Goal: Information Seeking & Learning: Learn about a topic

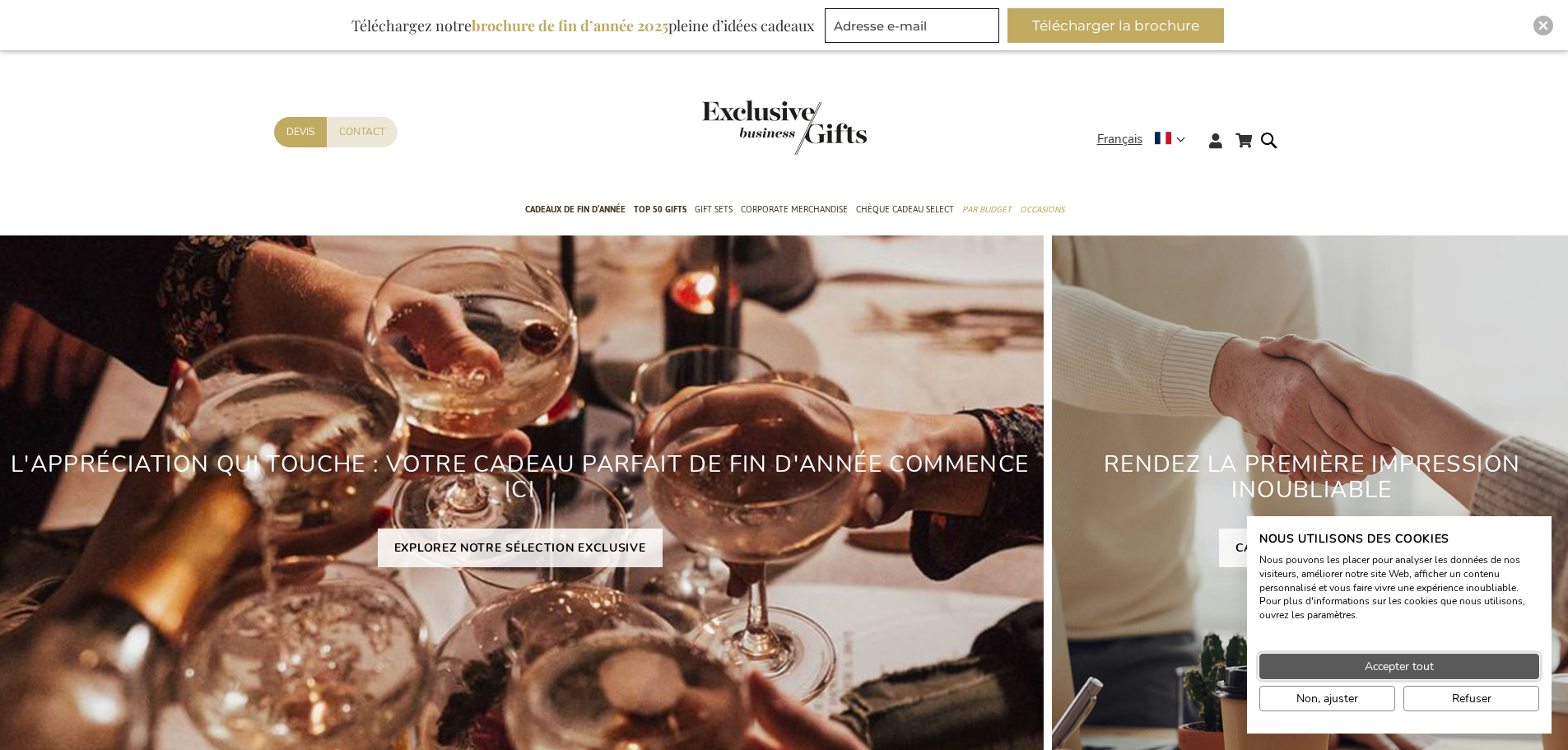
click at [1386, 664] on span "Accepter tout" at bounding box center [1398, 666] width 69 height 17
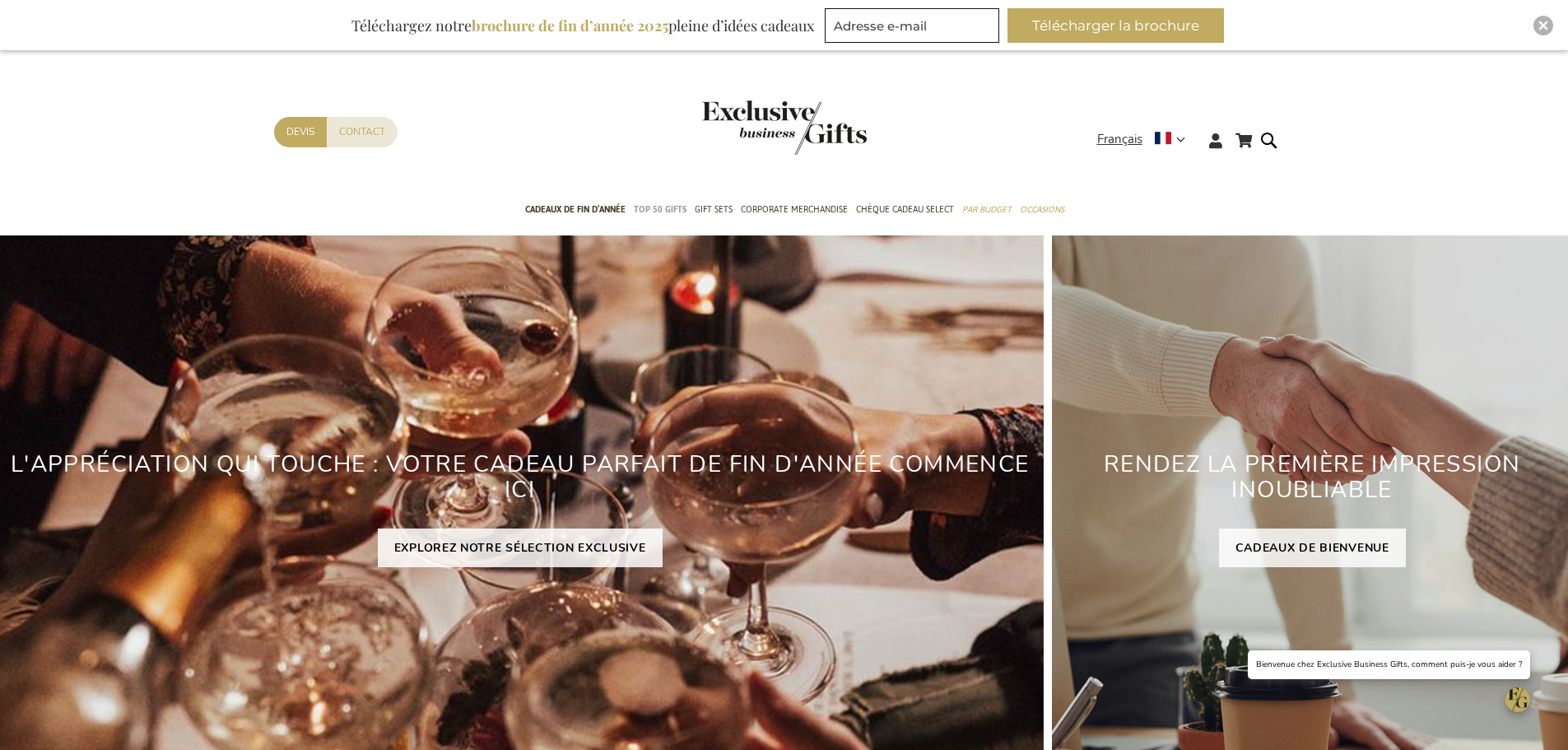
click at [670, 204] on span "TOP 50 Gifts" at bounding box center [659, 209] width 53 height 17
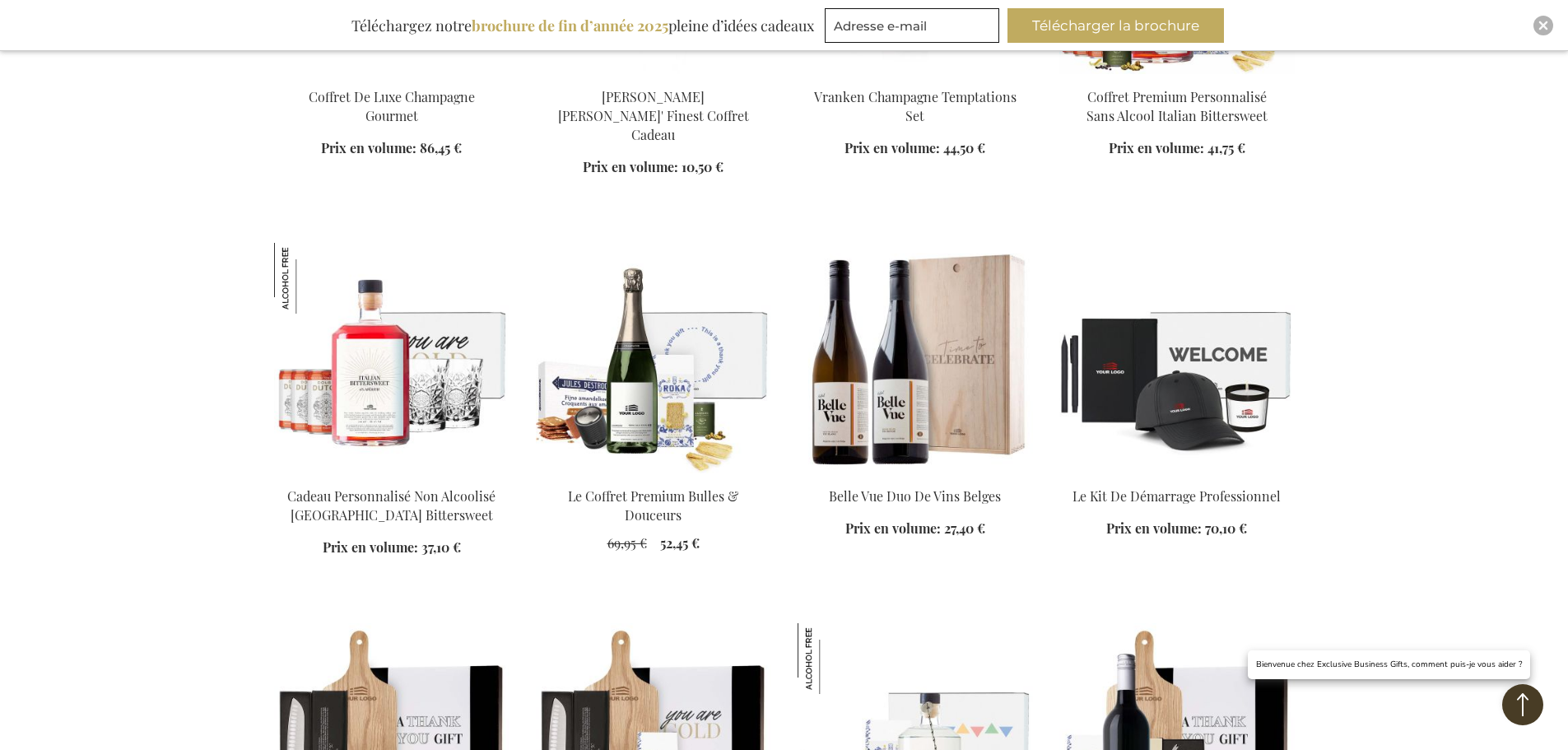
scroll to position [906, 0]
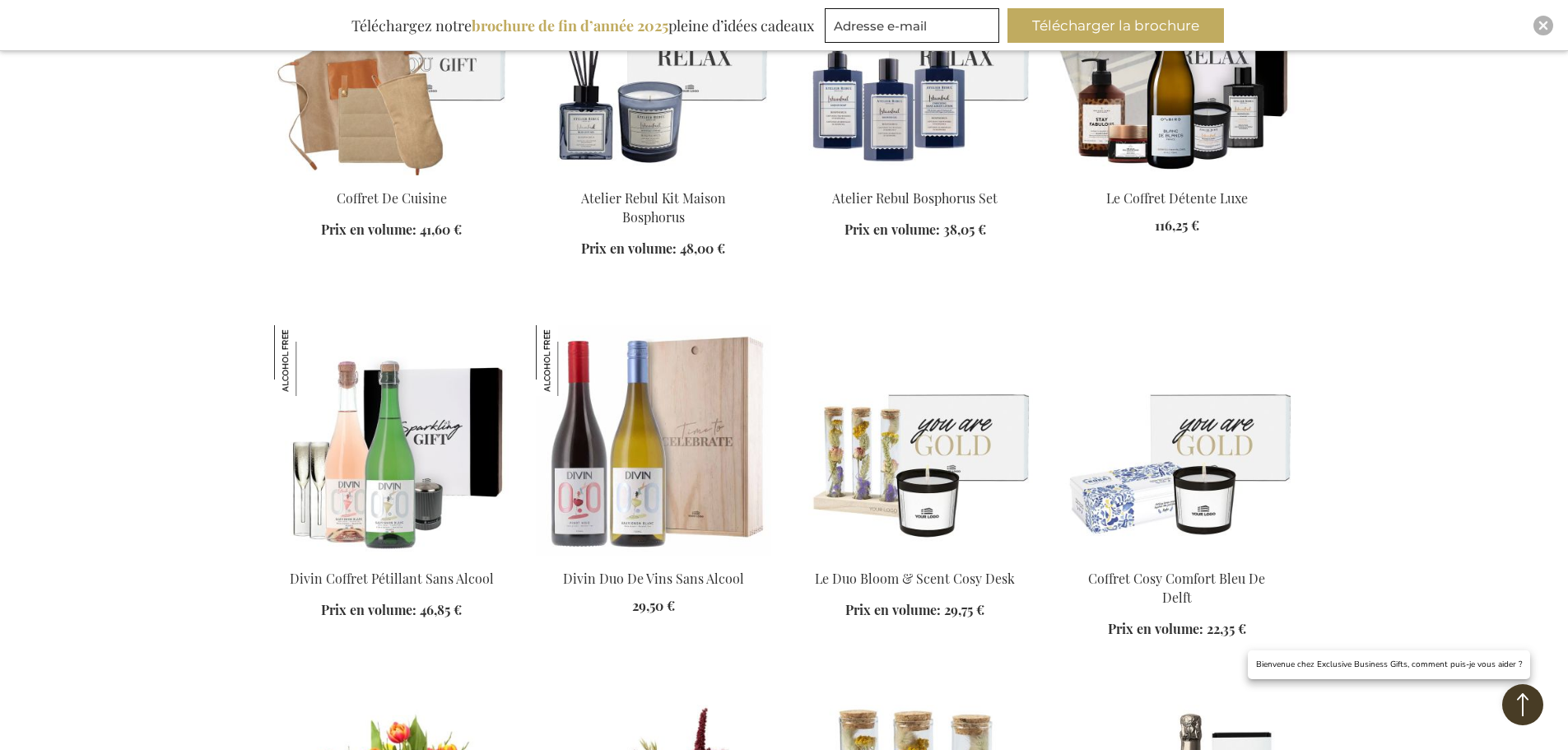
scroll to position [2553, 0]
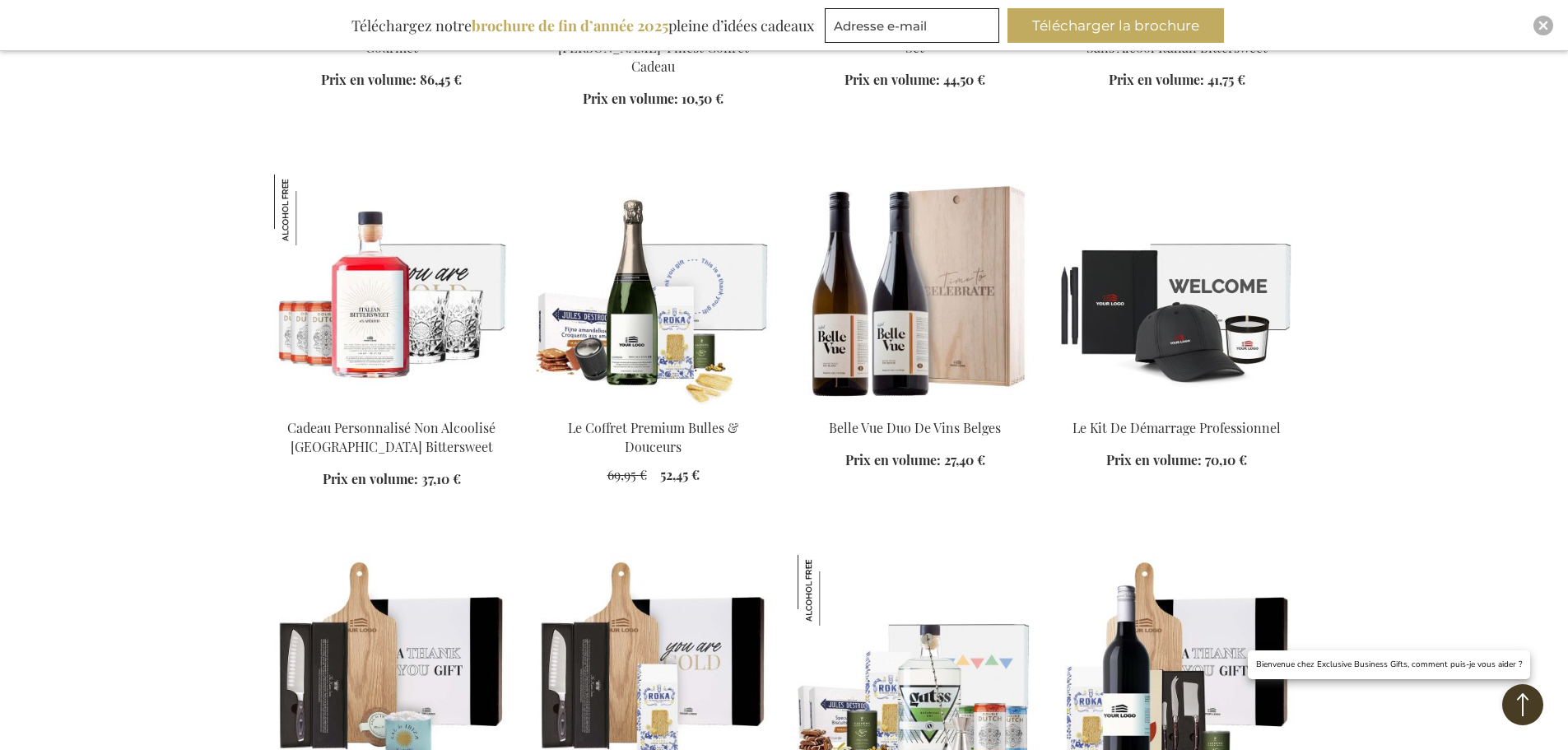
scroll to position [305, 0]
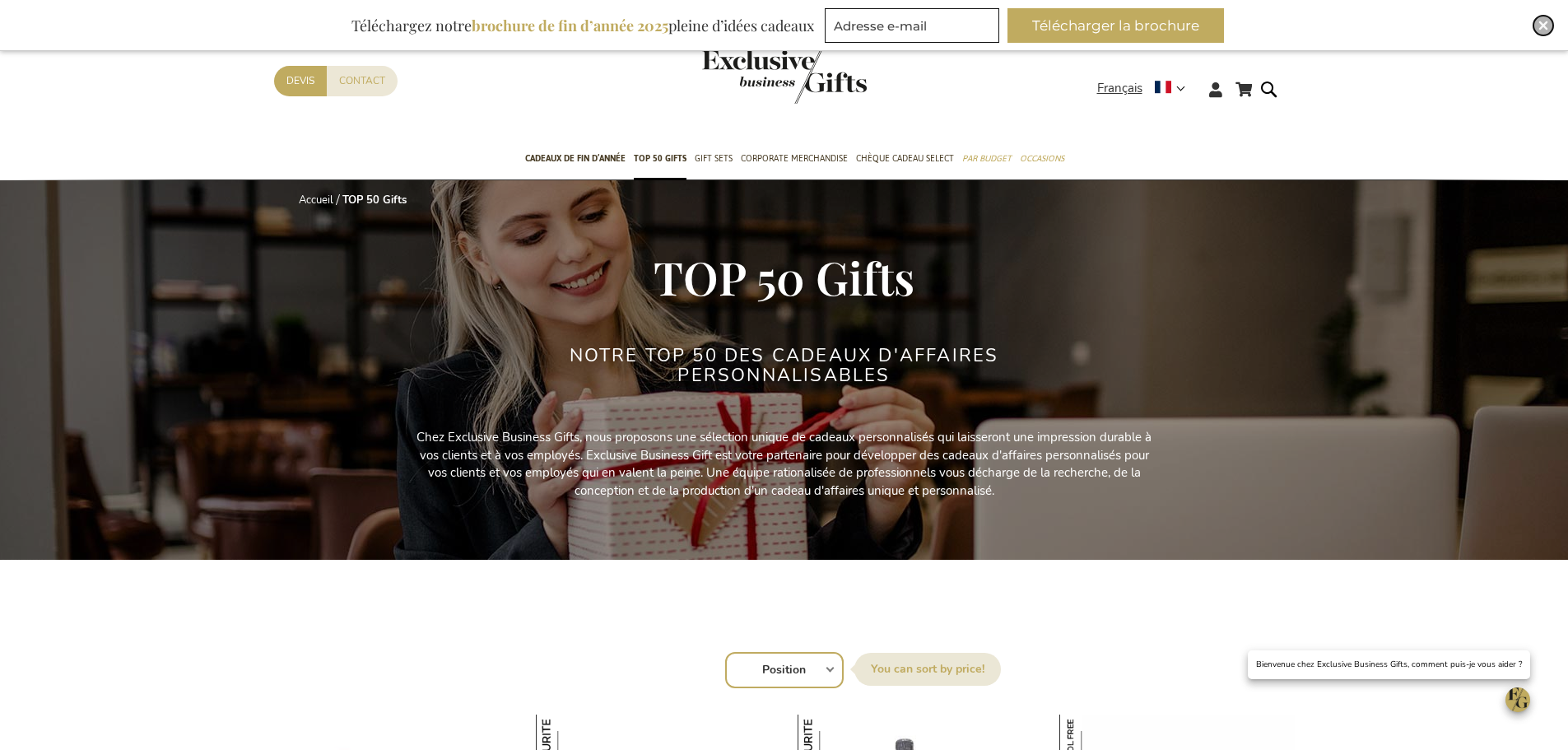
click at [1547, 33] on div "Close" at bounding box center [1543, 26] width 20 height 20
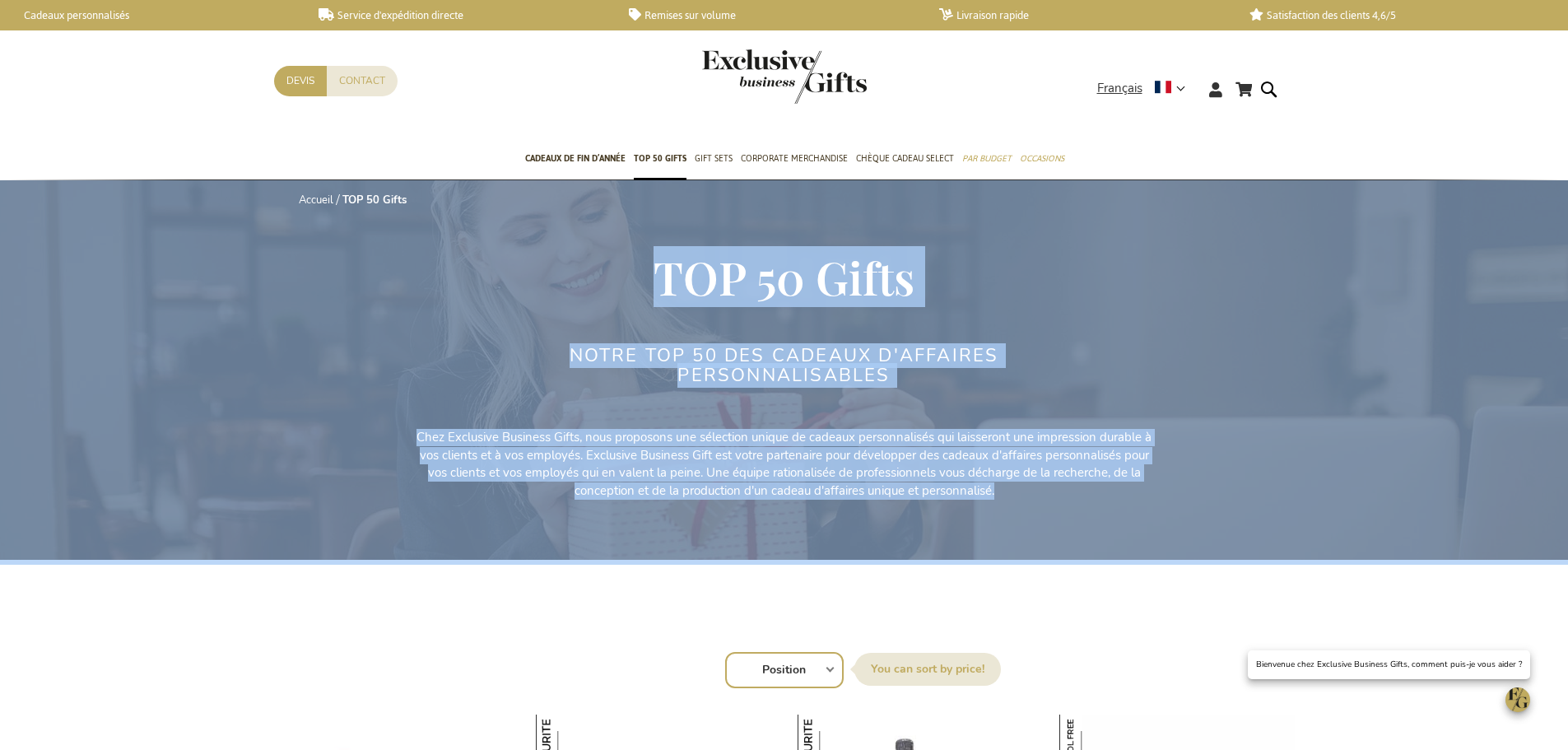
drag, startPoint x: 657, startPoint y: 270, endPoint x: 1035, endPoint y: 503, distance: 444.0
click at [1035, 503] on div "Accueil TOP 50 Gifts TOP 50 Gifts Notre TOP 50 des cadeaux d'affaires personnal…" at bounding box center [784, 388] width 1020 height 416
click at [1028, 498] on p "Chez Exclusive Business Gifts, nous proposons une sélection unique de cadeaux p…" at bounding box center [784, 464] width 741 height 71
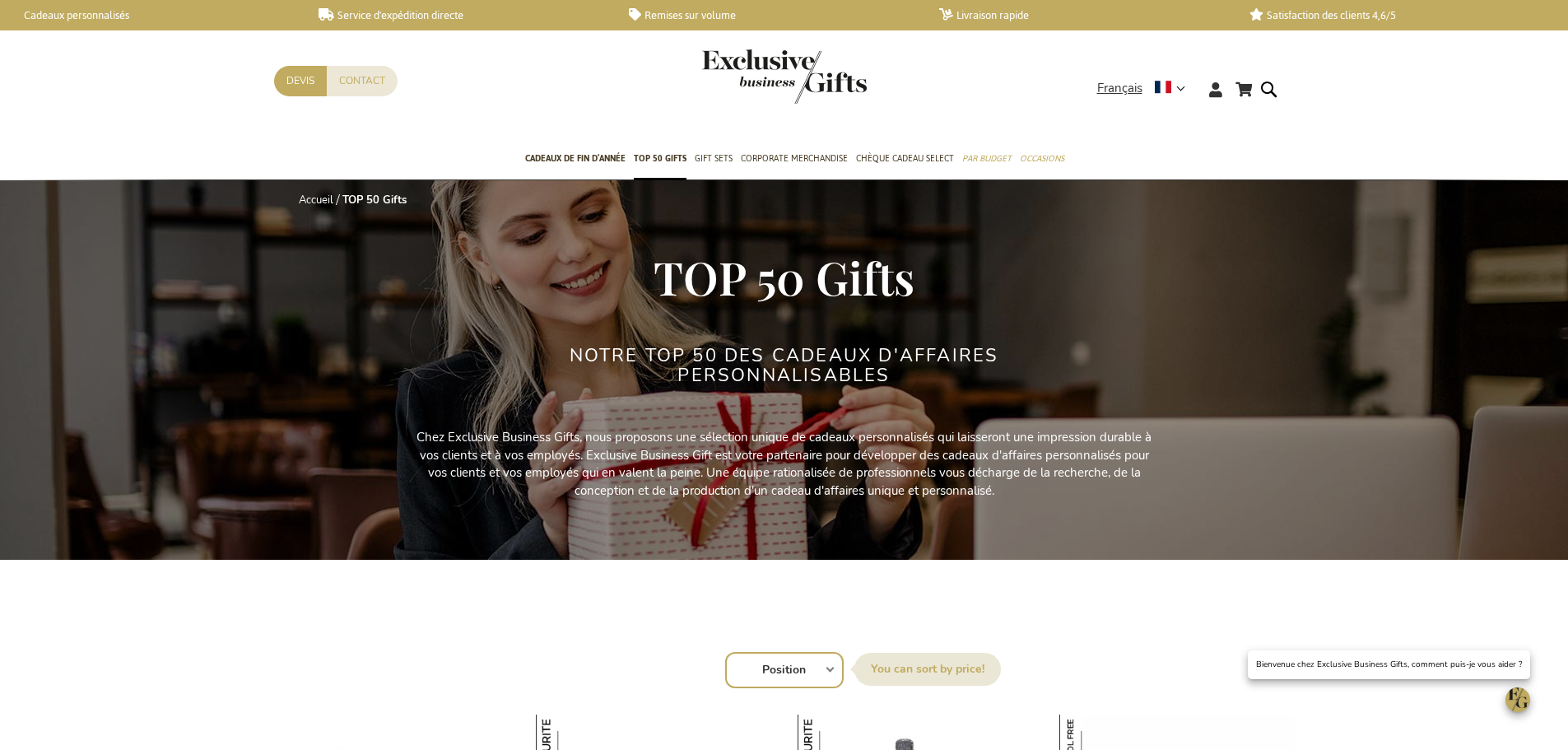
click at [792, 675] on select "Position Best Sellers Les plus consultés Nouveau Biggest Saving Price: low to h…" at bounding box center [784, 670] width 119 height 37
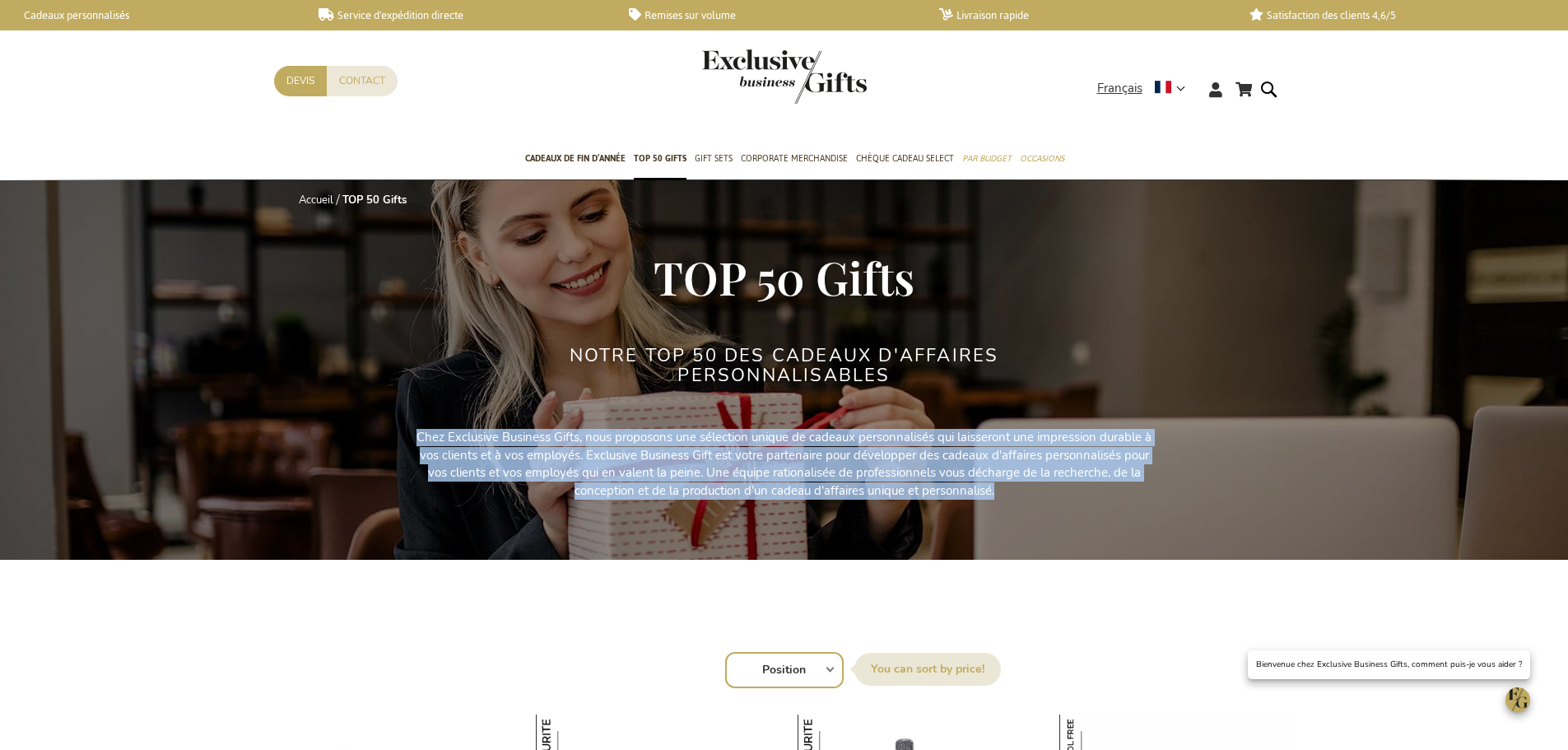
drag, startPoint x: 408, startPoint y: 434, endPoint x: 1018, endPoint y: 510, distance: 614.7
click at [1018, 510] on div "Accueil TOP 50 Gifts TOP 50 Gifts Notre TOP 50 des cadeaux d'affaires personnal…" at bounding box center [784, 388] width 1020 height 416
click at [994, 494] on p "Chez Exclusive Business Gifts, nous proposons une sélection unique de cadeaux p…" at bounding box center [784, 464] width 741 height 71
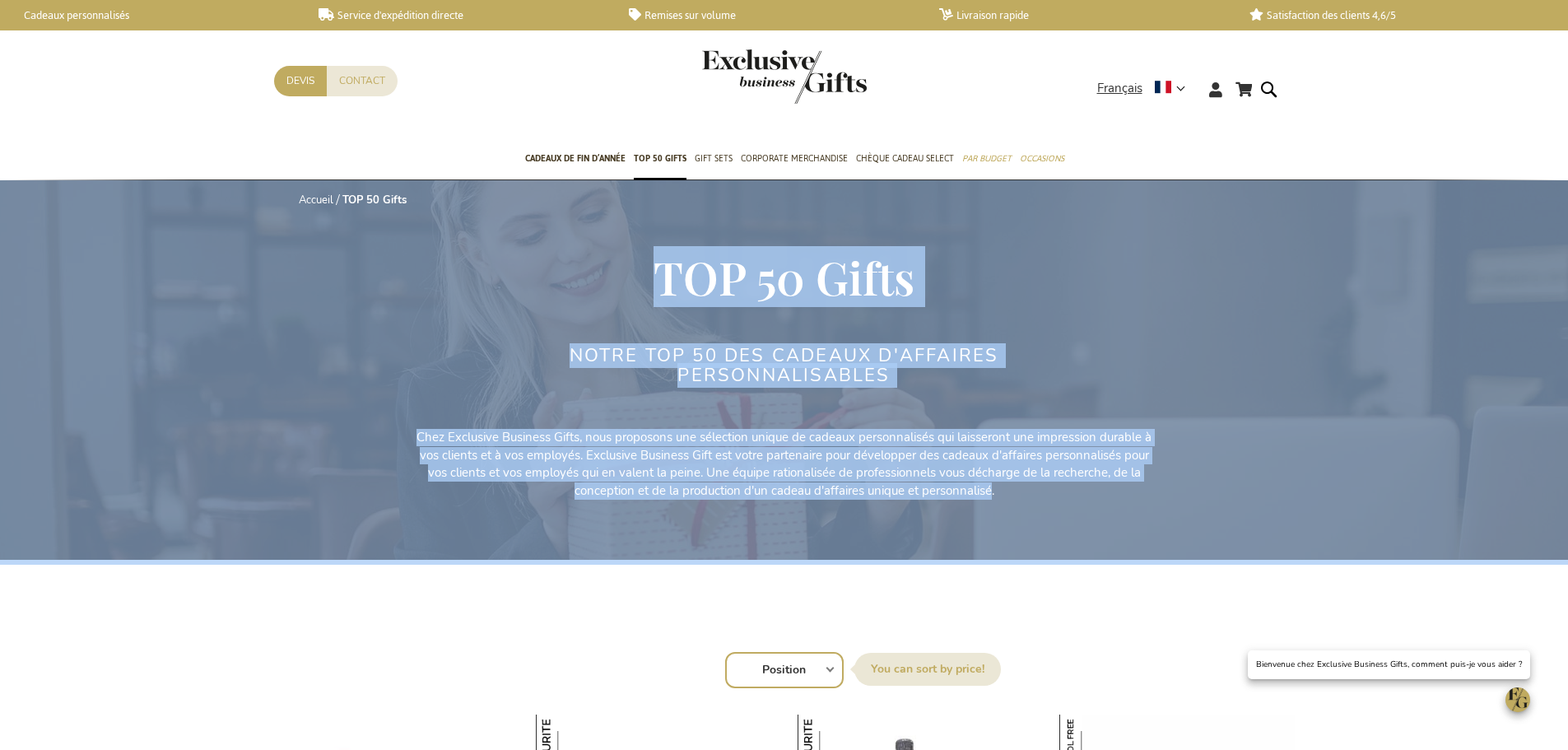
drag, startPoint x: 972, startPoint y: 493, endPoint x: 660, endPoint y: 266, distance: 385.8
click at [660, 266] on div "Accueil TOP 50 Gifts TOP 50 Gifts Notre TOP 50 des cadeaux d'affaires personnal…" at bounding box center [784, 388] width 1020 height 416
click at [660, 266] on span "TOP 50 Gifts" at bounding box center [784, 276] width 261 height 61
